Goal: Transaction & Acquisition: Purchase product/service

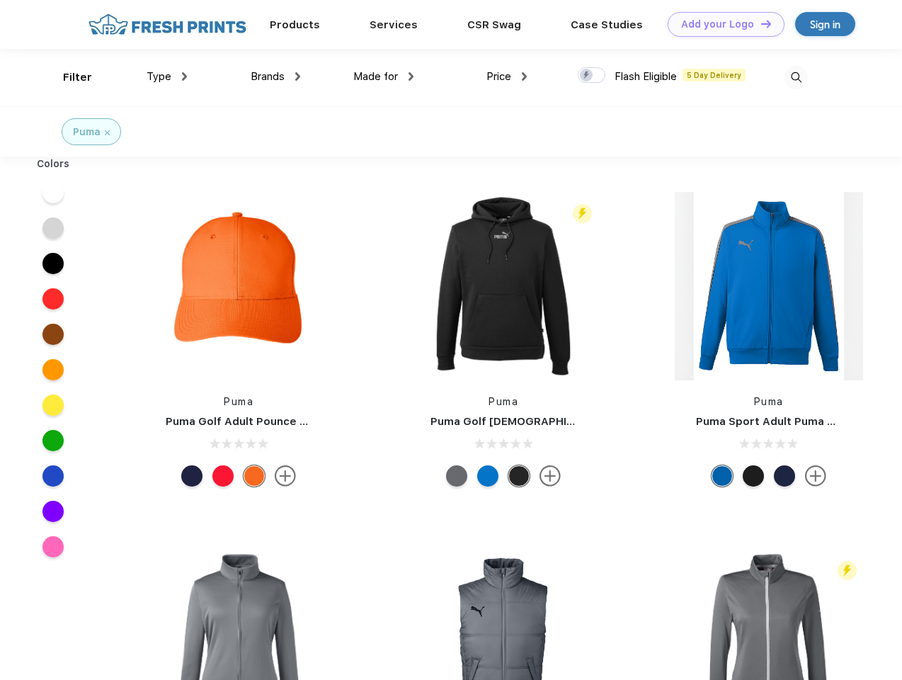
click at [721, 24] on link "Add your Logo Design Tool" at bounding box center [726, 24] width 117 height 25
click at [0, 0] on div "Design Tool" at bounding box center [0, 0] width 0 height 0
click at [760, 23] on link "Add your Logo Design Tool" at bounding box center [726, 24] width 117 height 25
click at [68, 77] on div "Filter" at bounding box center [77, 77] width 29 height 16
click at [167, 77] on span "Type" at bounding box center [159, 76] width 25 height 13
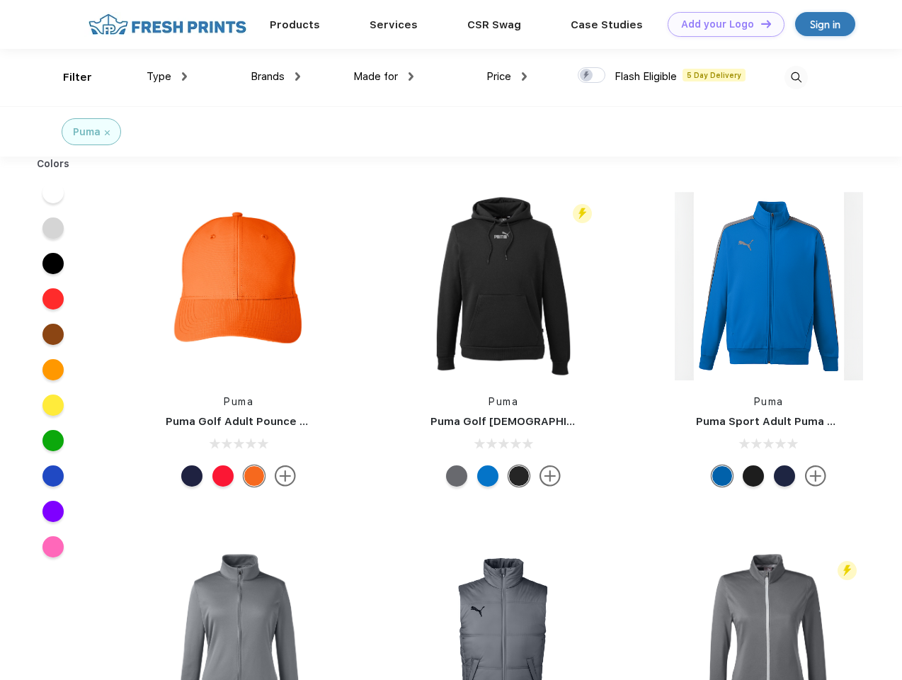
click at [276, 77] on span "Brands" at bounding box center [268, 76] width 34 height 13
click at [384, 77] on span "Made for" at bounding box center [375, 76] width 45 height 13
click at [507, 77] on span "Price" at bounding box center [499, 76] width 25 height 13
click at [592, 76] on div at bounding box center [592, 75] width 28 height 16
click at [587, 76] on input "checkbox" at bounding box center [582, 71] width 9 height 9
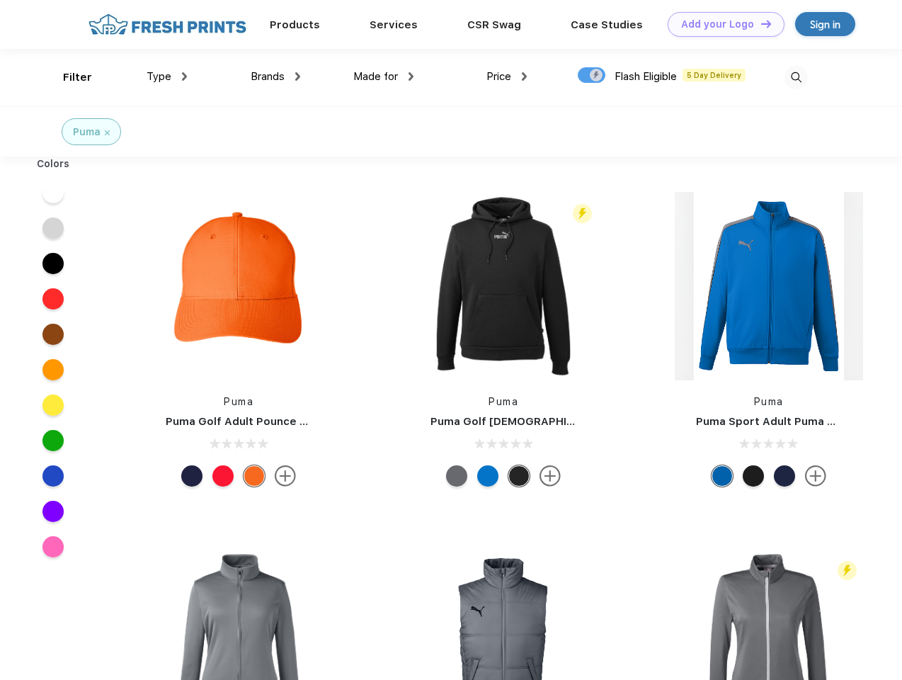
click at [796, 77] on img at bounding box center [796, 77] width 23 height 23
